Goal: Task Accomplishment & Management: Use online tool/utility

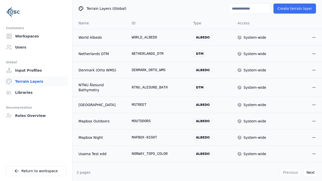
click at [297, 9] on button "Create terrain layer" at bounding box center [295, 9] width 43 height 10
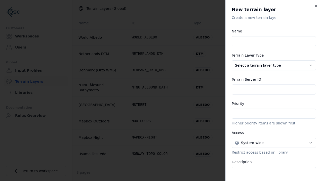
click at [274, 41] on input "Name" at bounding box center [274, 41] width 84 height 10
type input "**********"
